Goal: Navigation & Orientation: Find specific page/section

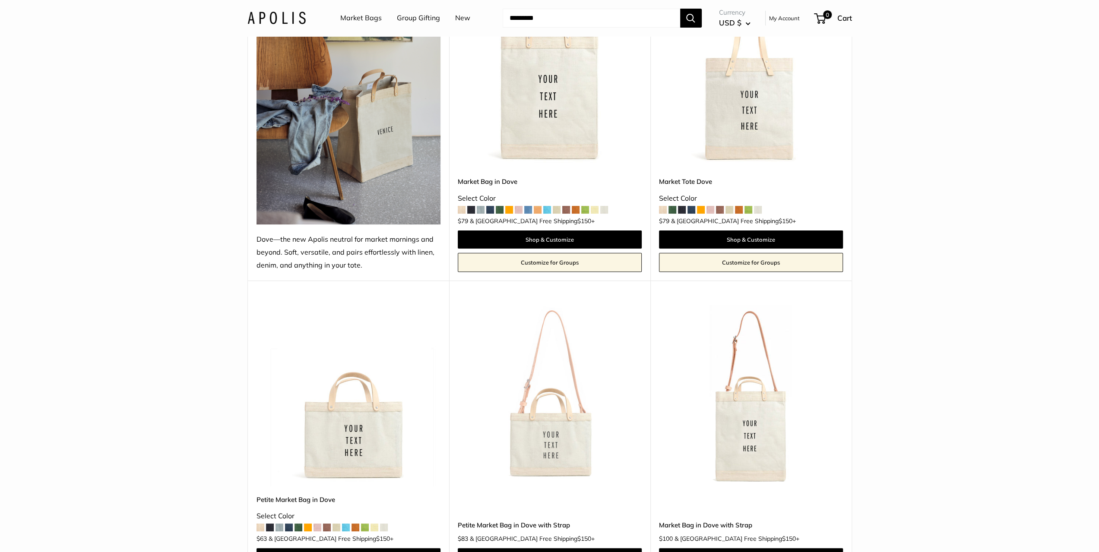
scroll to position [173, 0]
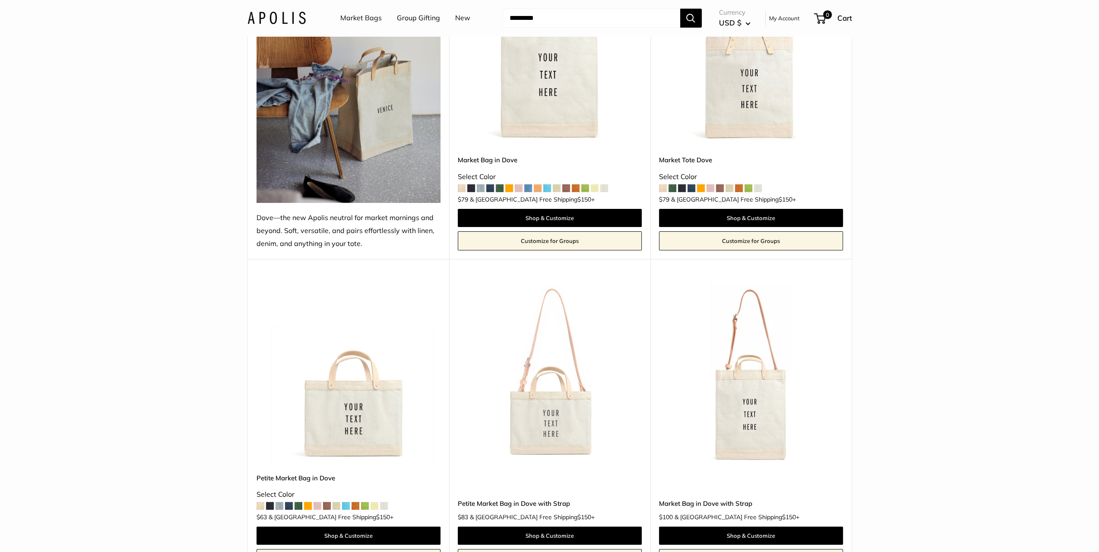
click at [354, 15] on link "Market Bags" at bounding box center [360, 18] width 41 height 13
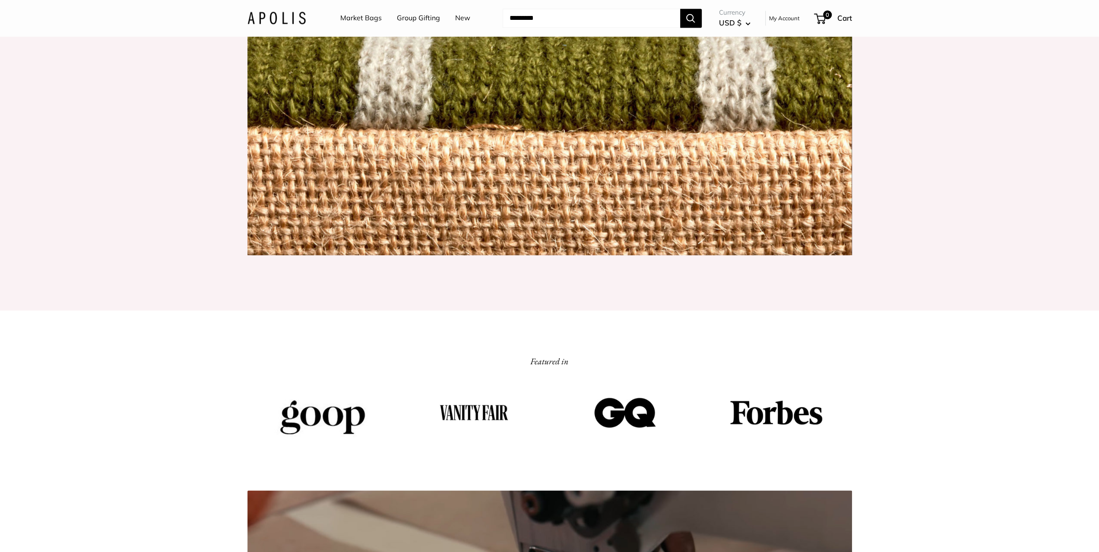
scroll to position [1252, 0]
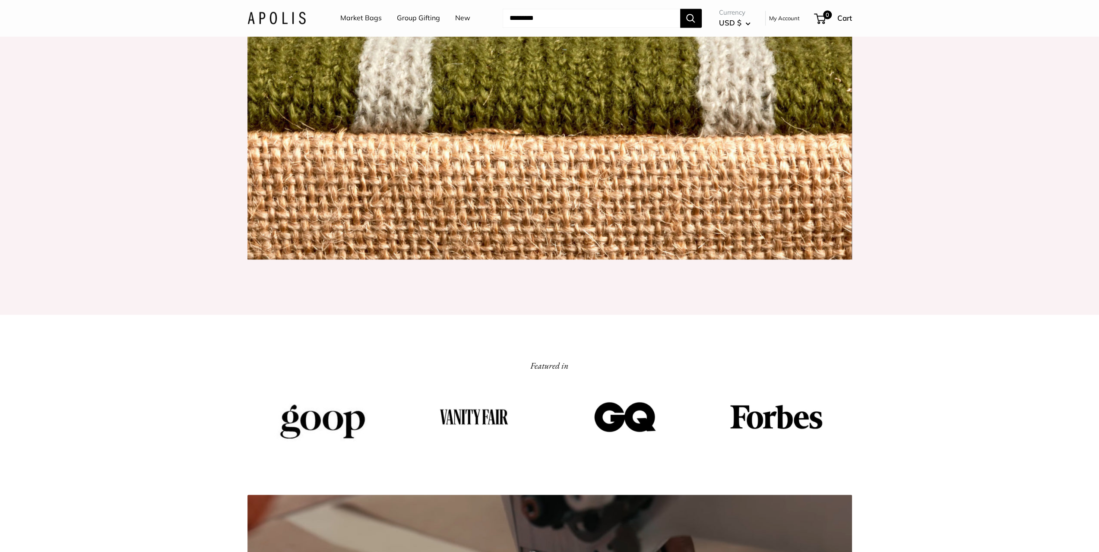
click at [263, 19] on img at bounding box center [276, 18] width 58 height 13
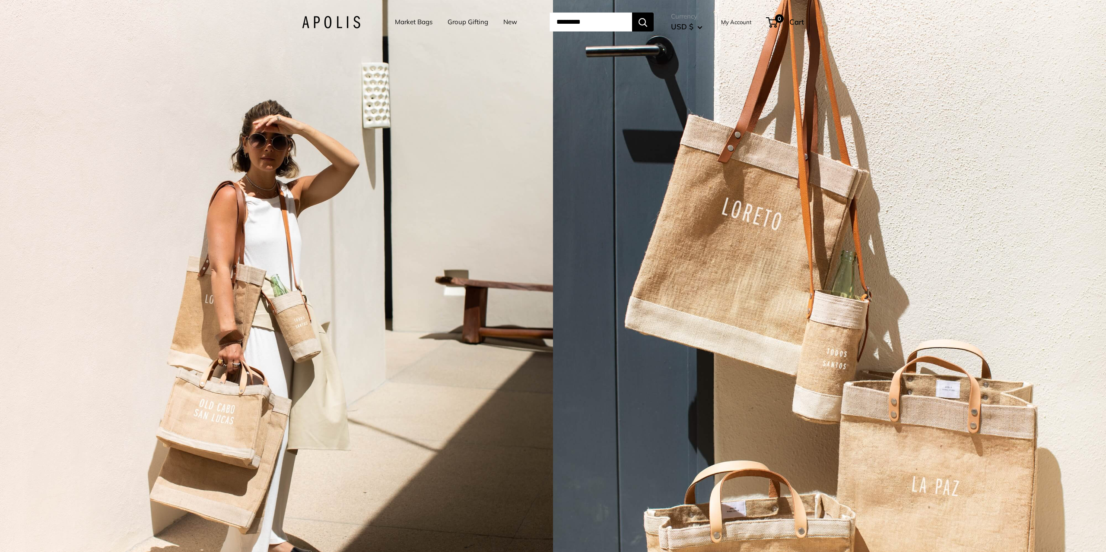
click at [416, 22] on link "Market Bags" at bounding box center [414, 22] width 38 height 12
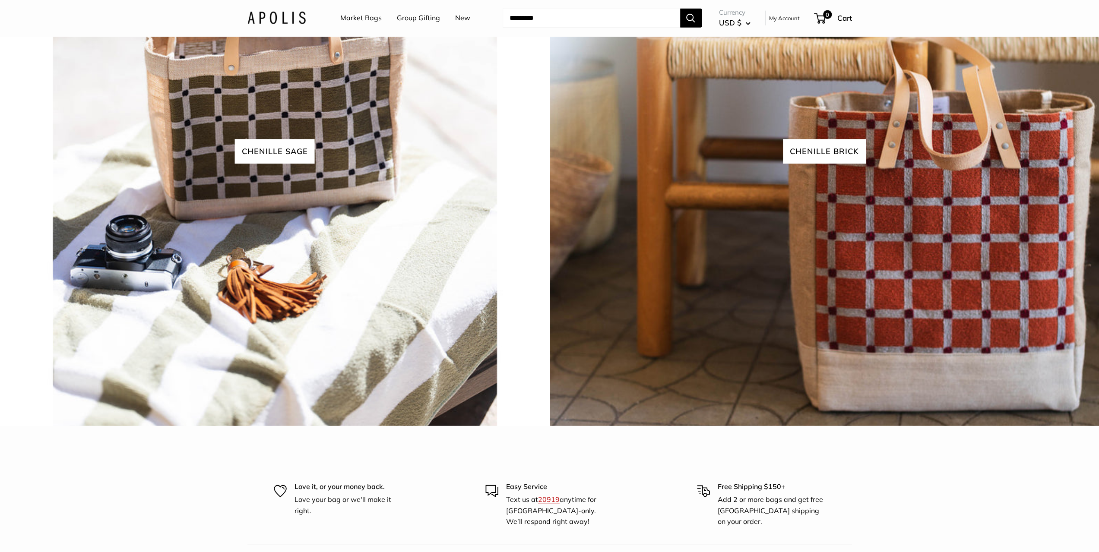
scroll to position [2332, 0]
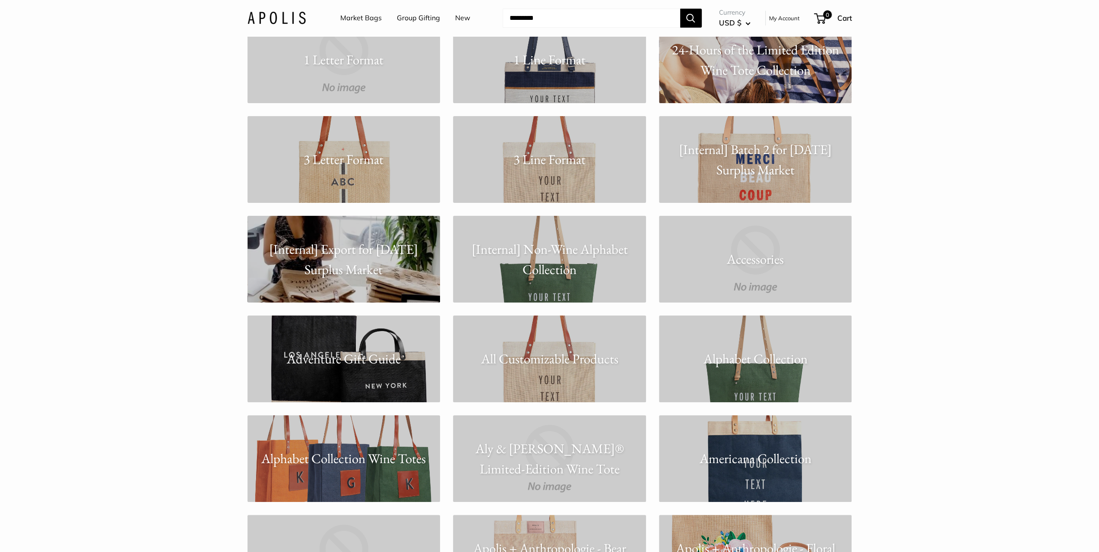
scroll to position [86, 0]
click at [561, 165] on p "3 Line Format" at bounding box center [549, 160] width 193 height 20
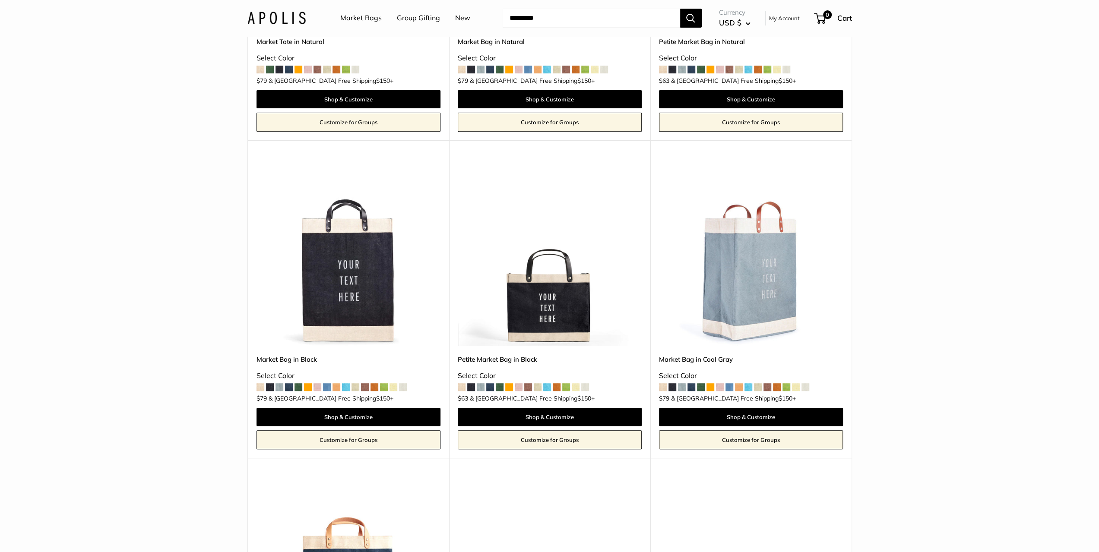
scroll to position [432, 0]
